Goal: Navigation & Orientation: Find specific page/section

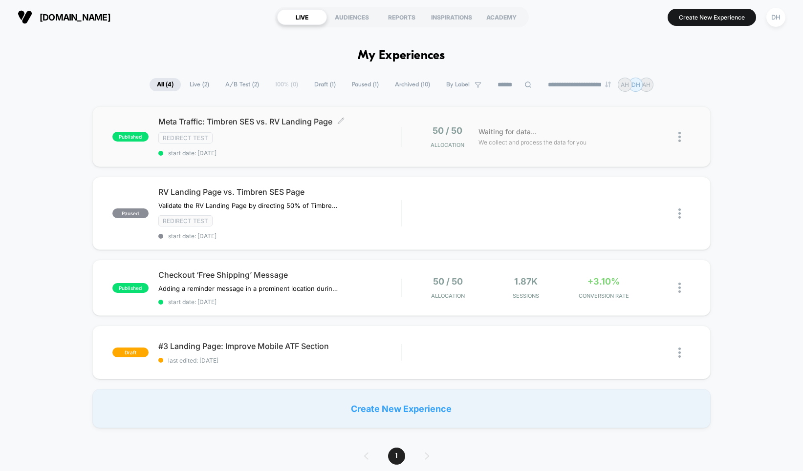
click at [361, 132] on div "Redirect Test" at bounding box center [279, 137] width 243 height 11
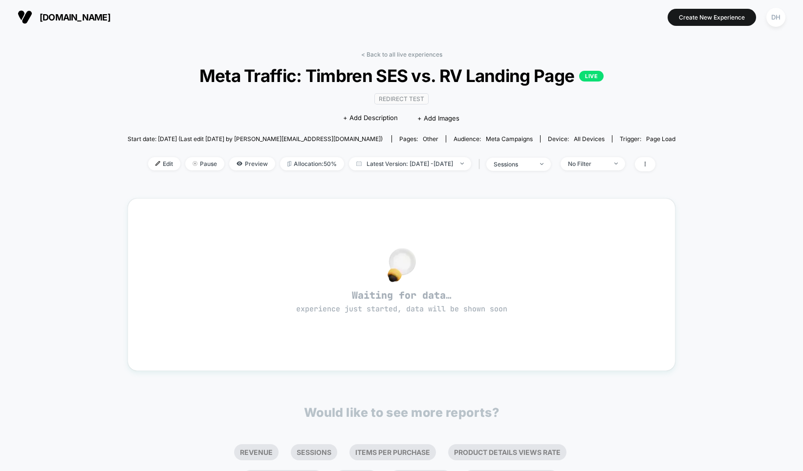
click at [408, 46] on div "< Back to all live experiences Meta Traffic: [PERSON_NAME] SES vs. RV Landing P…" at bounding box center [401, 293] width 548 height 499
click at [408, 52] on link "< Back to all live experiences" at bounding box center [401, 54] width 81 height 7
